Goal: Subscribe to service/newsletter

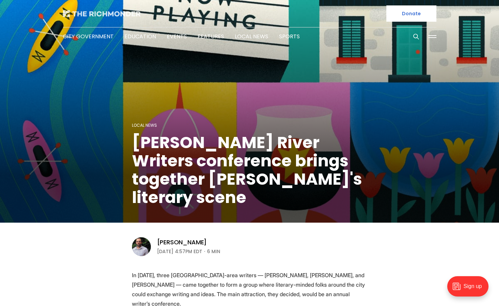
drag, startPoint x: 97, startPoint y: 20, endPoint x: 98, endPoint y: 15, distance: 4.8
click at [97, 17] on div "City Government Education Events Features Local News Sports Donate" at bounding box center [249, 23] width 395 height 46
click at [98, 15] on img at bounding box center [102, 13] width 78 height 7
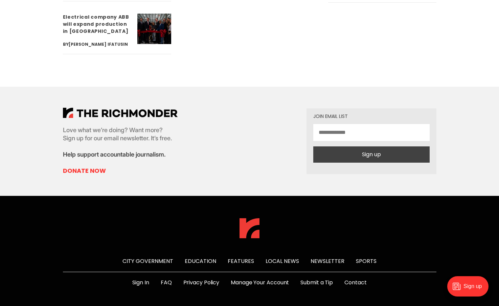
scroll to position [2537, 0]
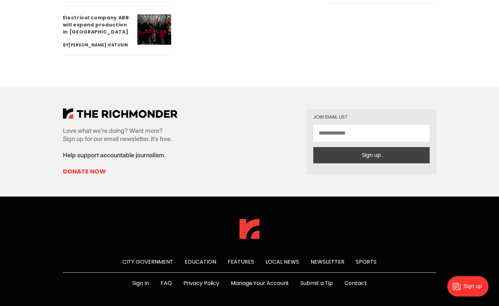
click at [132, 87] on div "Love what we’re doing? Want more? Sign up for our email newsletter. It’s free. …" at bounding box center [249, 141] width 395 height 109
click at [133, 108] on img at bounding box center [120, 113] width 115 height 10
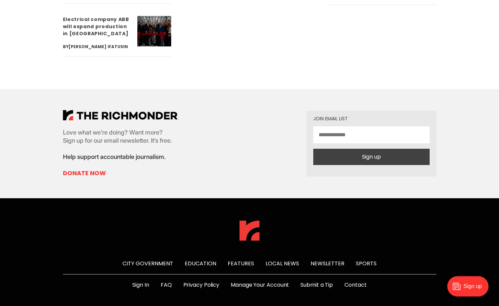
click at [356, 126] on input "email" at bounding box center [371, 134] width 116 height 17
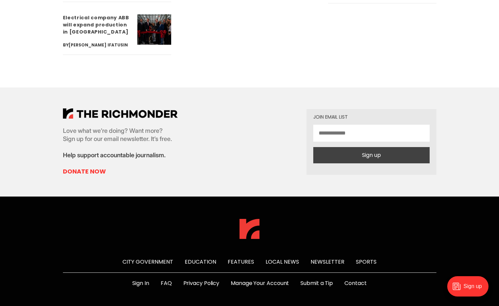
type input "**********"
click at [355, 147] on button "Sign up" at bounding box center [371, 155] width 116 height 16
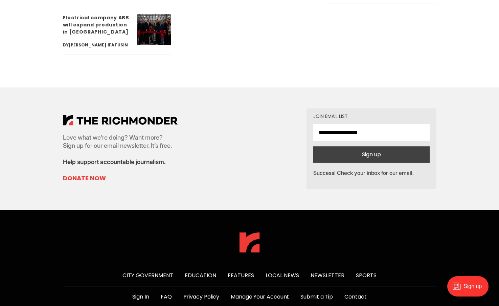
click at [355, 146] on button "Sign up" at bounding box center [371, 154] width 116 height 16
click at [360, 271] on link "Sports" at bounding box center [366, 275] width 21 height 8
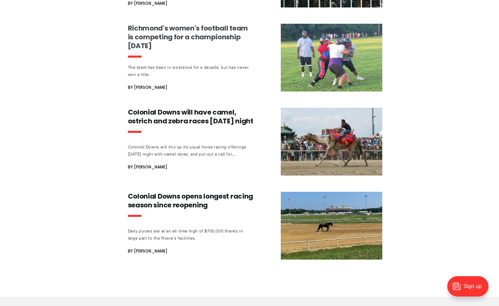
scroll to position [2073, 0]
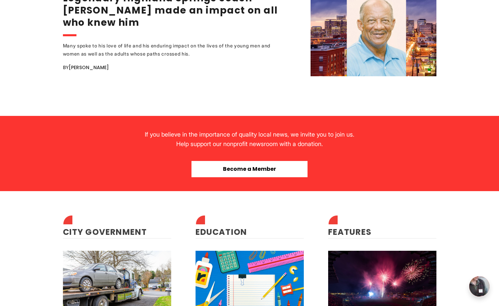
scroll to position [1483, 0]
